Goal: Find specific page/section: Find specific page/section

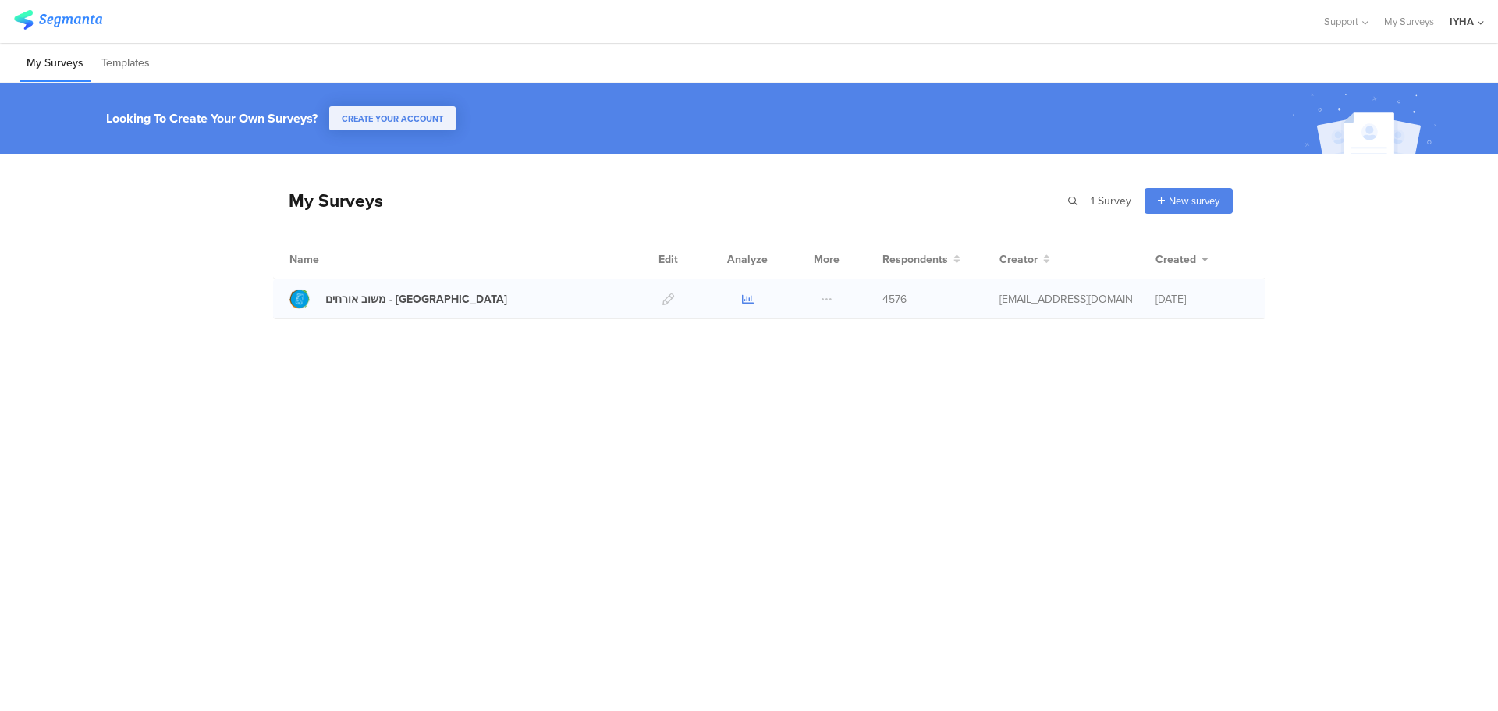
click at [745, 296] on icon at bounding box center [748, 299] width 12 height 12
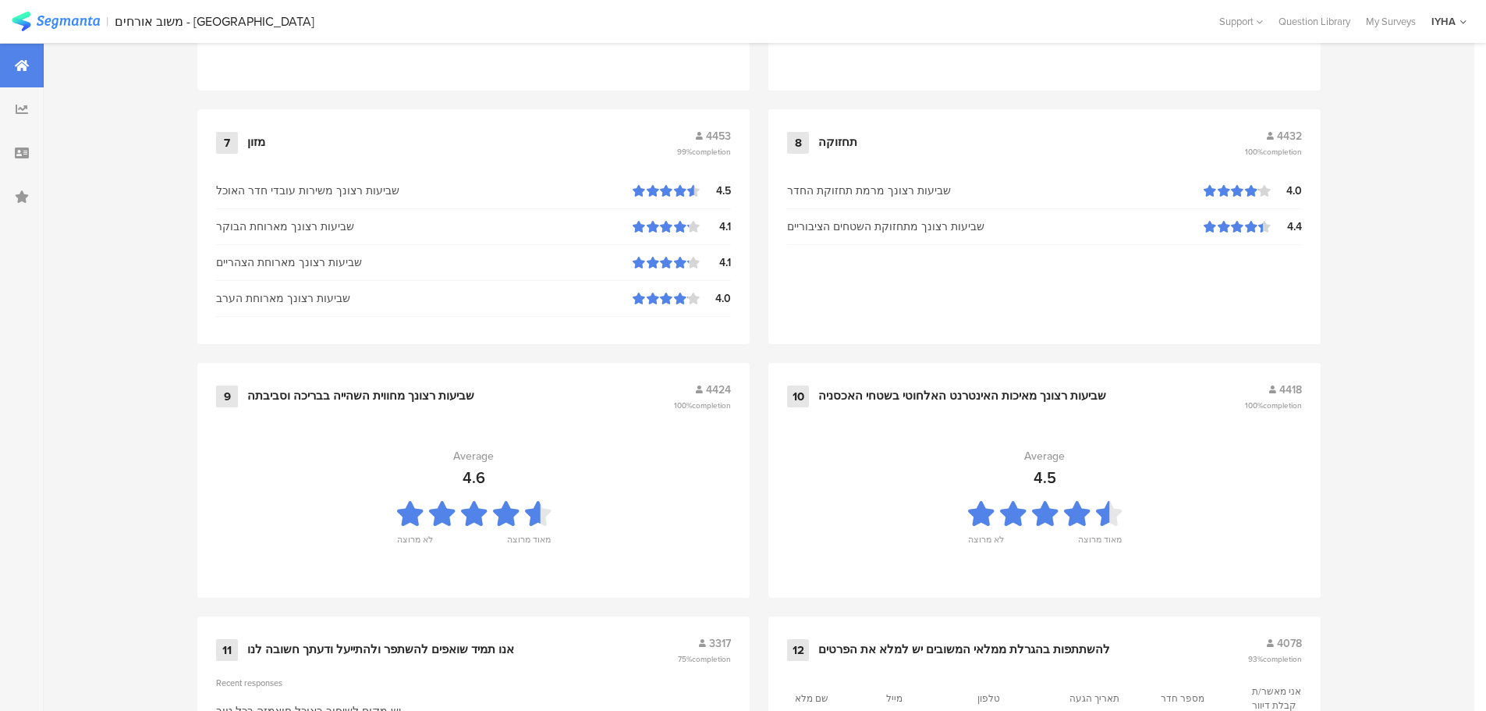
scroll to position [1573, 0]
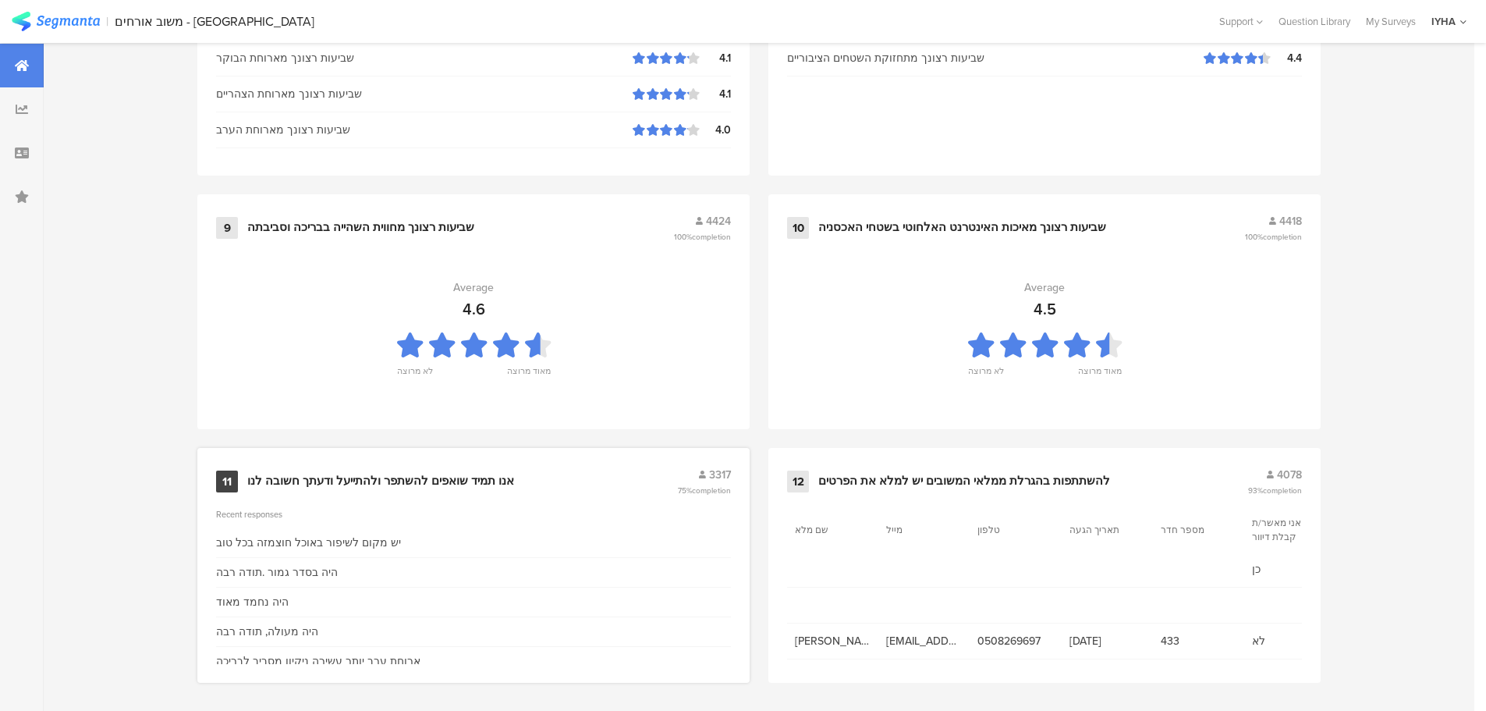
click at [356, 474] on div "אנו תמיד שואפים להשתפר ולהתייעל ודעתך חשובה לנו" at bounding box center [380, 482] width 267 height 16
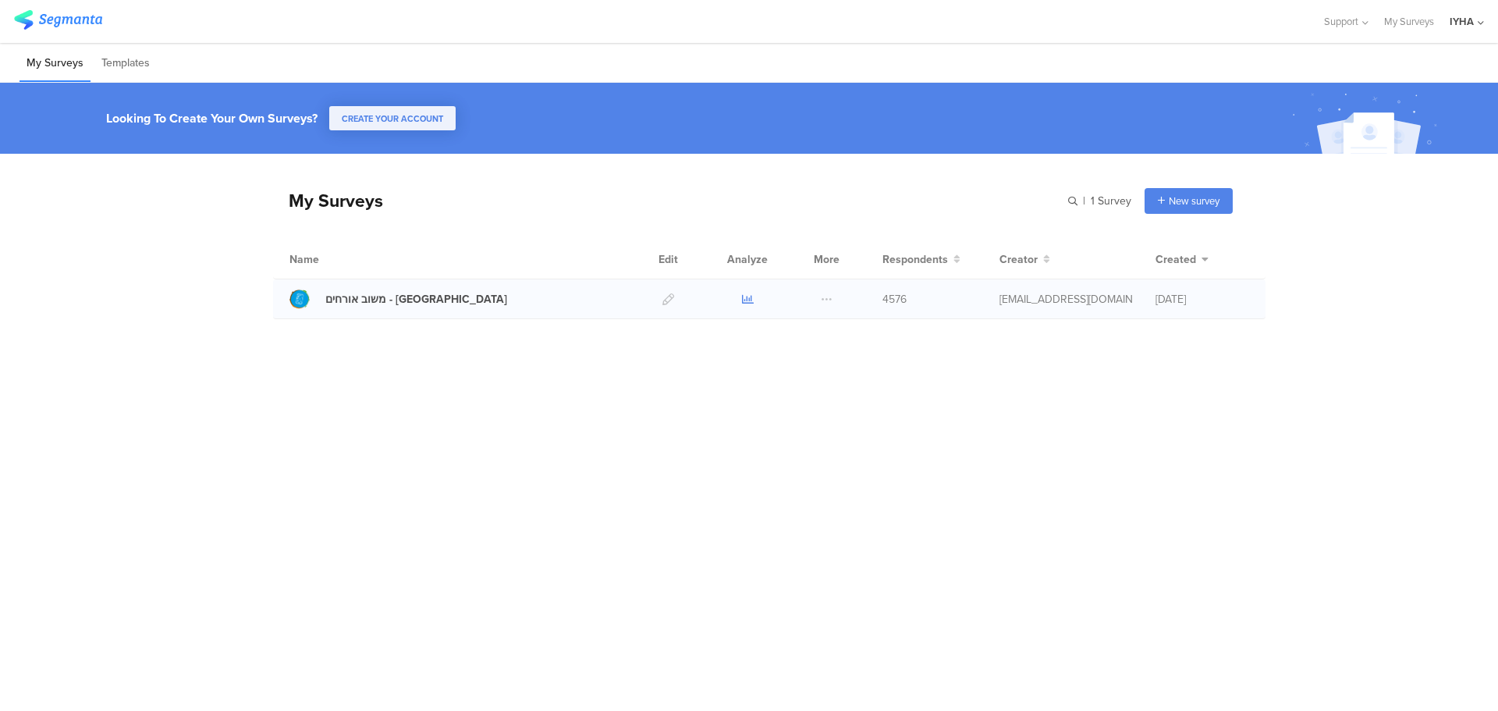
click at [750, 295] on icon at bounding box center [748, 299] width 12 height 12
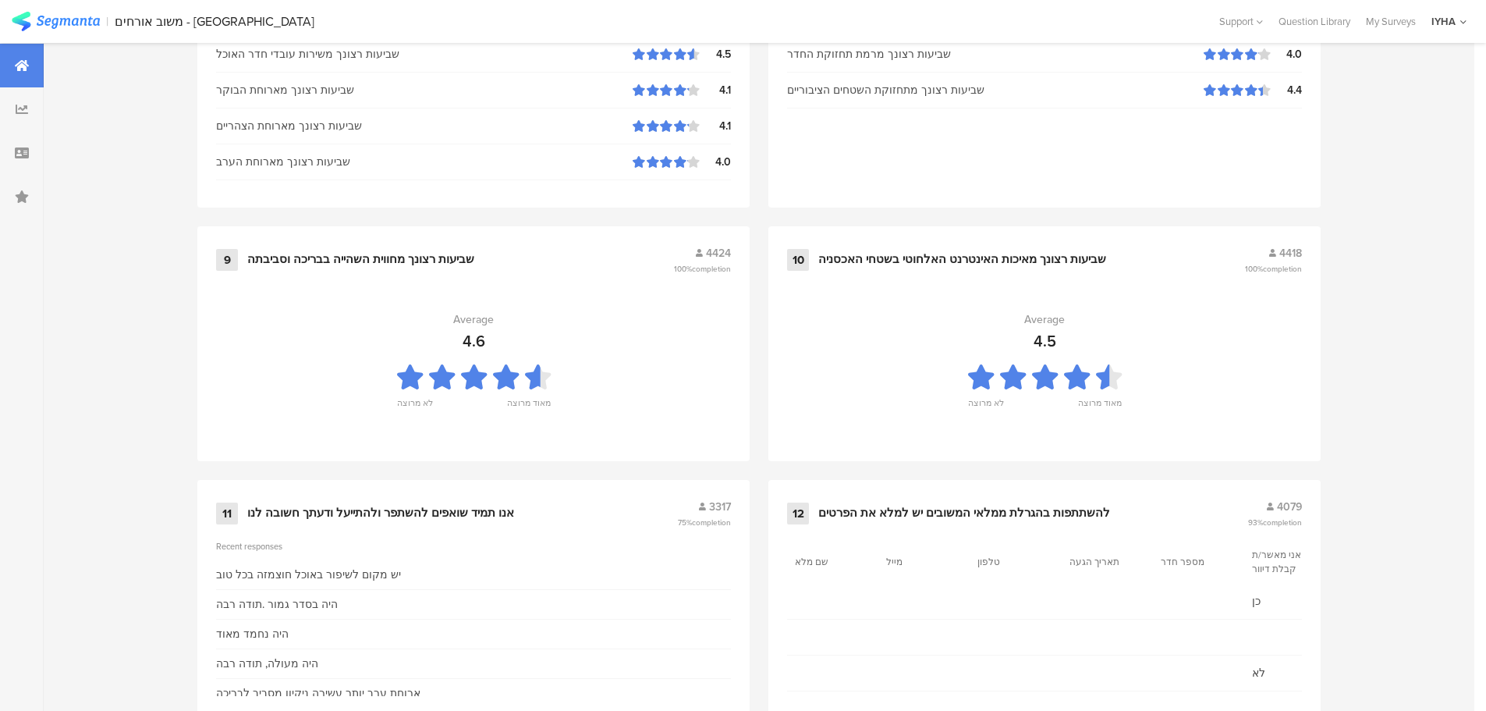
scroll to position [1573, 0]
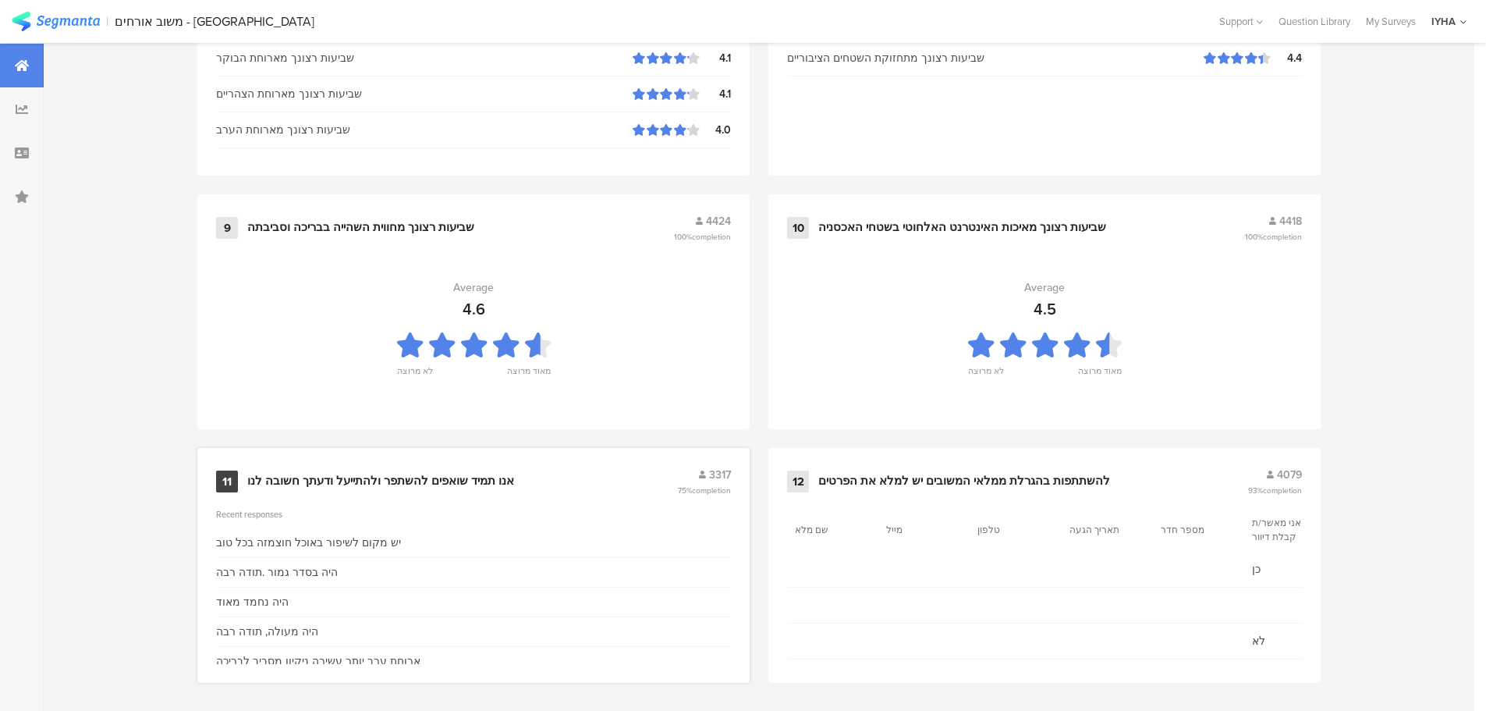
click at [497, 476] on div "אנו תמיד שואפים להשתפר ולהתייעל ודעתך חשובה לנו" at bounding box center [380, 482] width 267 height 16
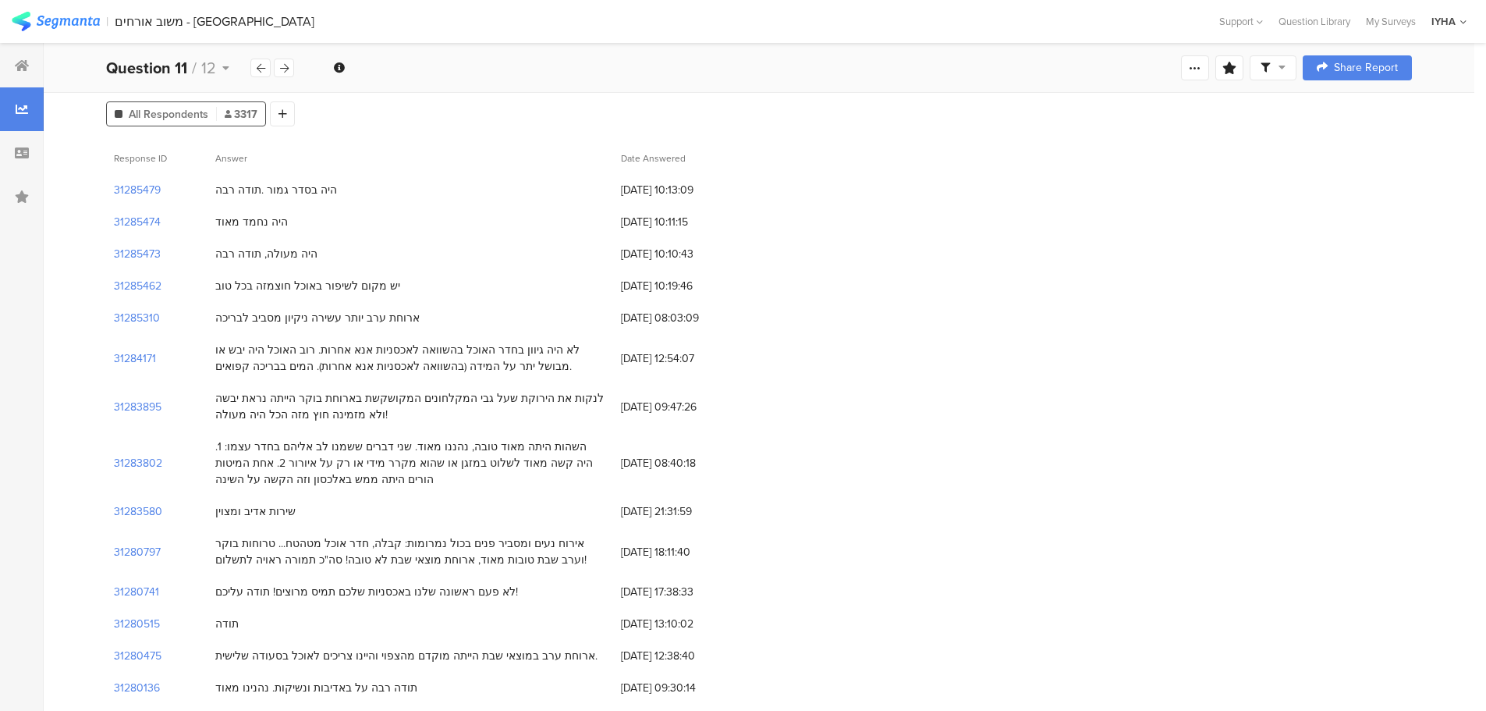
scroll to position [137, 0]
